Goal: Communication & Community: Connect with others

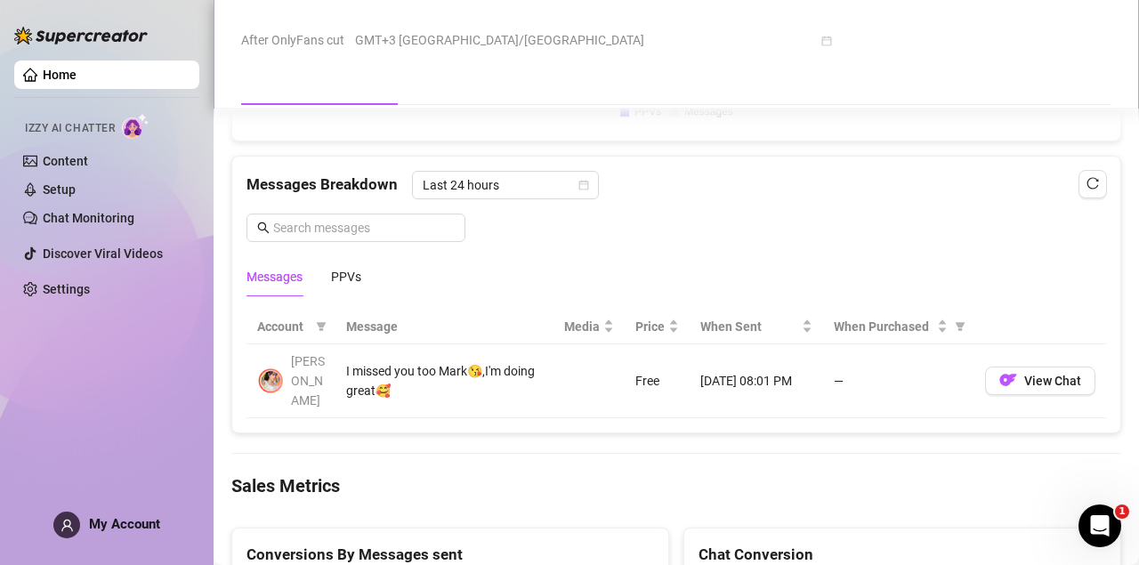
scroll to position [1502, 0]
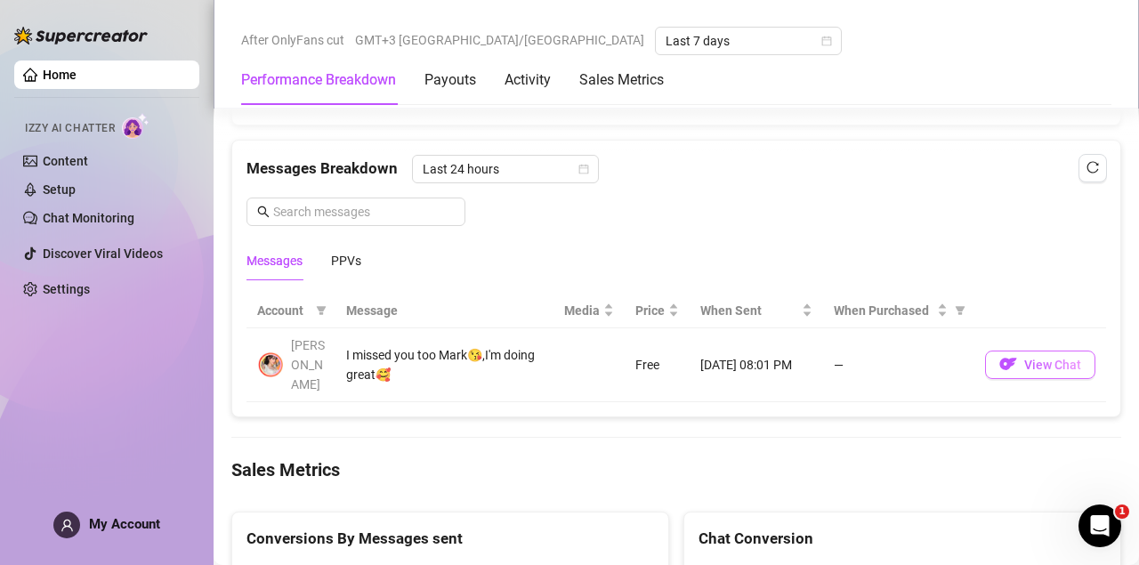
click at [1038, 358] on span "View Chat" at bounding box center [1052, 365] width 57 height 14
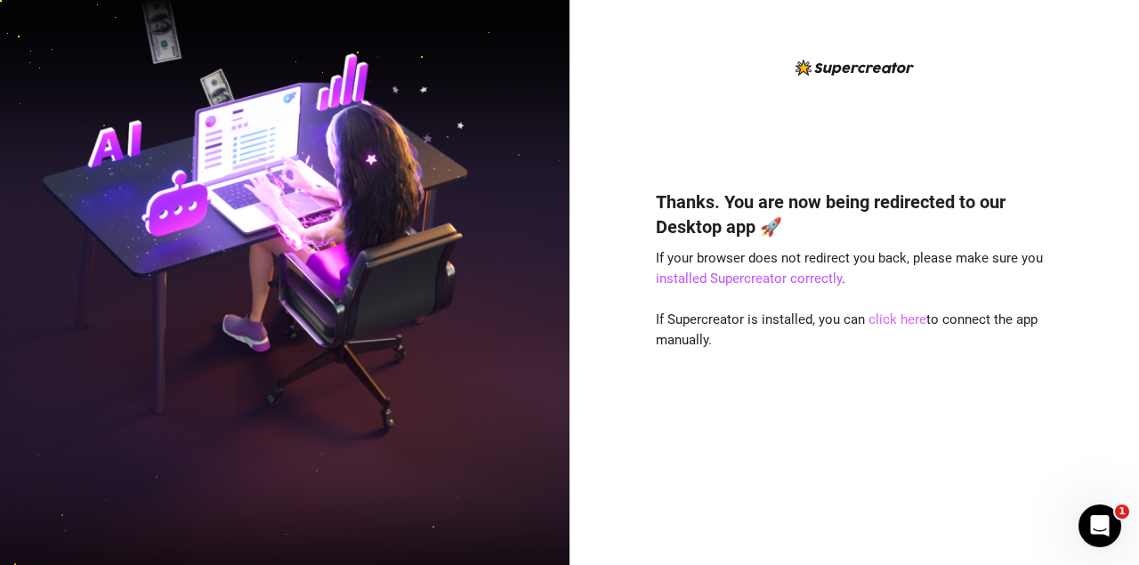
click at [898, 319] on link "click here" at bounding box center [897, 319] width 58 height 16
click at [885, 318] on link "click here" at bounding box center [897, 319] width 58 height 16
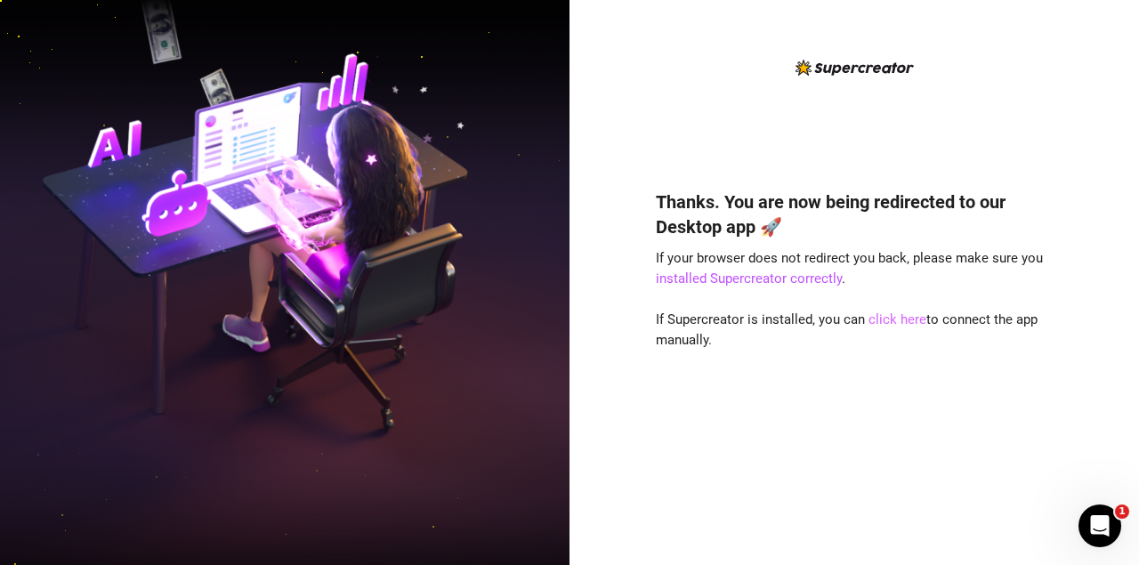
click at [884, 314] on link "click here" at bounding box center [897, 319] width 58 height 16
